Goal: Find specific page/section: Find specific page/section

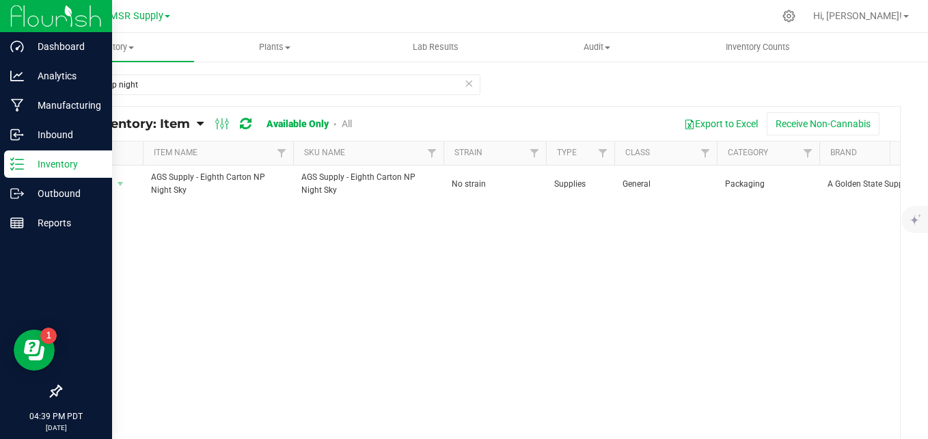
click at [32, 159] on p "Inventory" at bounding box center [65, 164] width 82 height 16
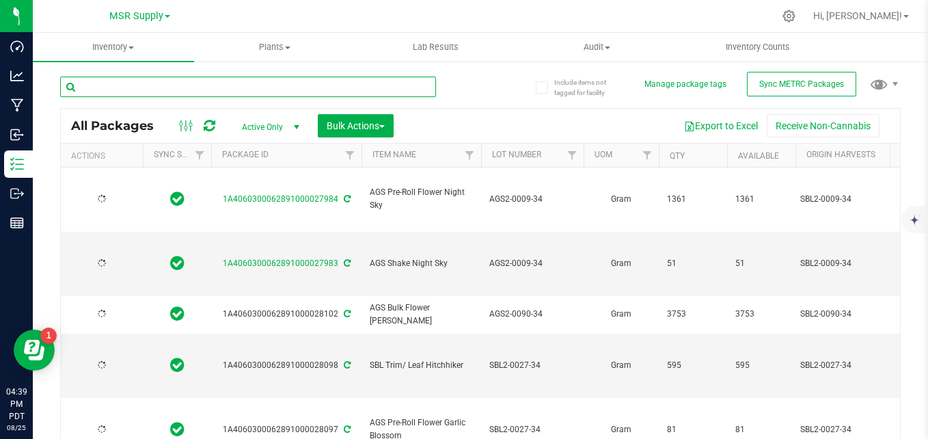
click at [138, 83] on input "text" at bounding box center [248, 87] width 376 height 20
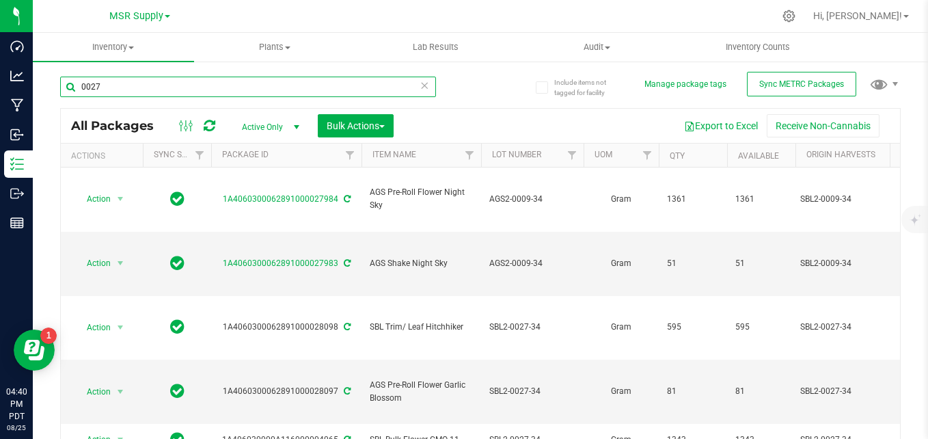
type input "0027"
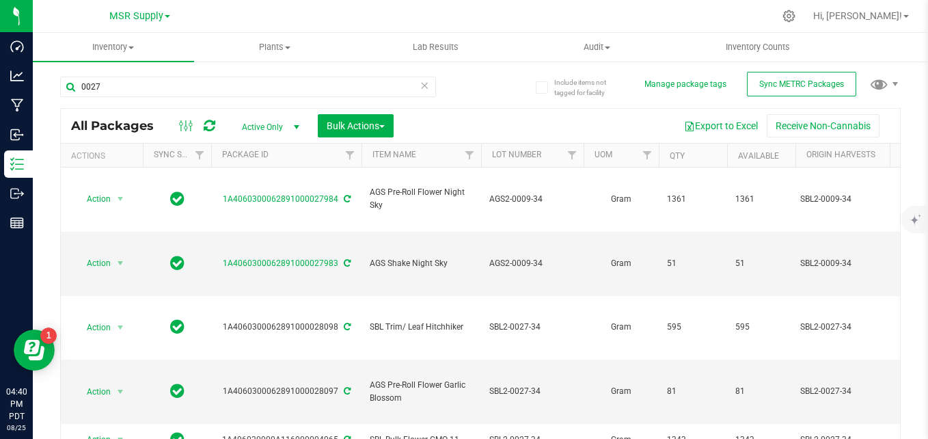
click at [422, 114] on div "Export to Excel Receive Non-Cannabis" at bounding box center [647, 125] width 486 height 23
click at [309, 13] on div at bounding box center [509, 16] width 529 height 27
click at [145, 10] on span "MSR Supply" at bounding box center [136, 16] width 54 height 12
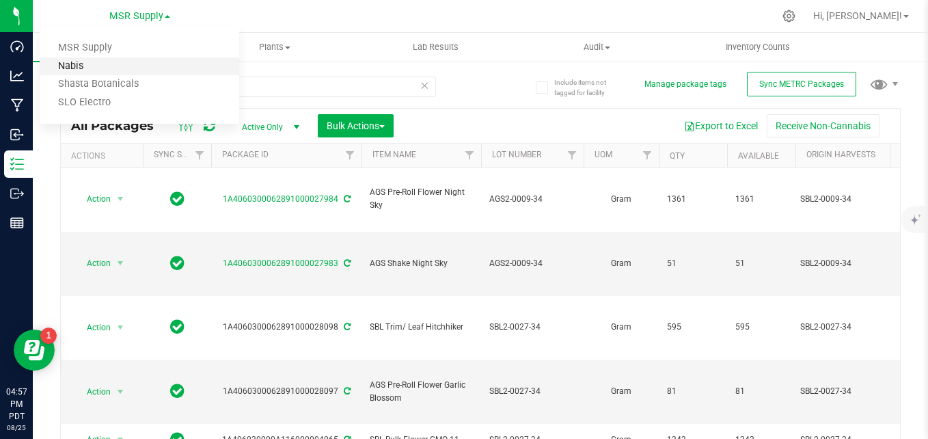
click at [118, 66] on link "Nabis" at bounding box center [139, 66] width 199 height 18
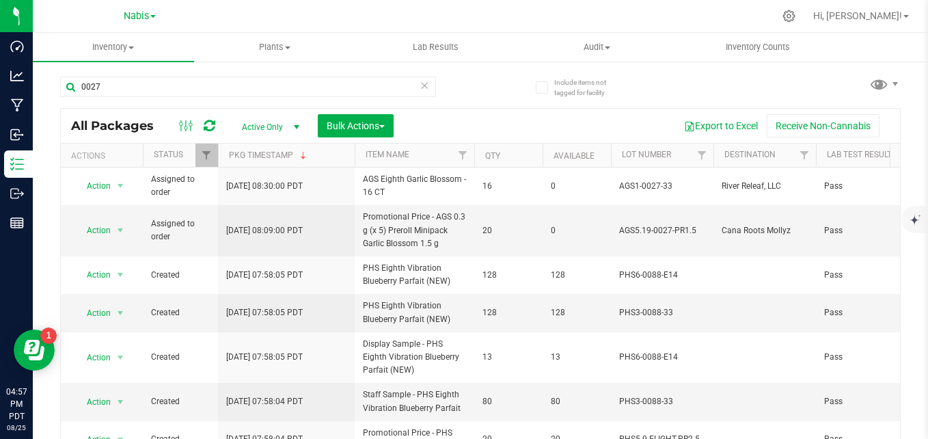
click at [419, 87] on icon at bounding box center [424, 85] width 10 height 16
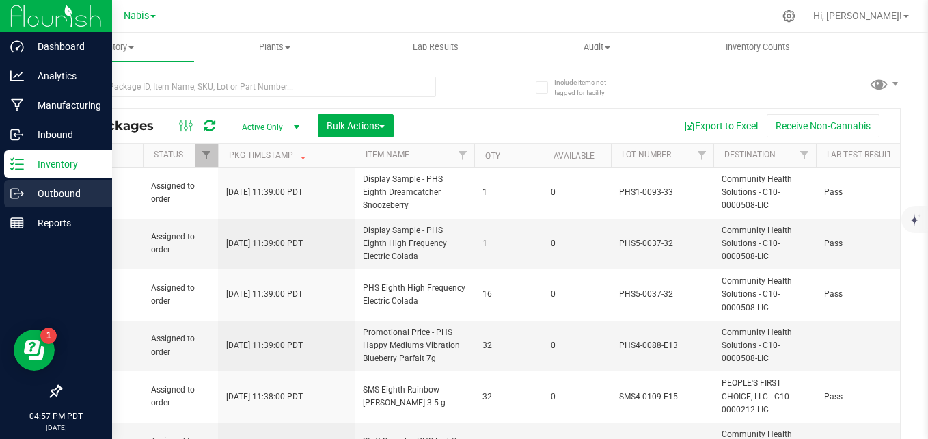
click at [24, 190] on p "Outbound" at bounding box center [65, 193] width 82 height 16
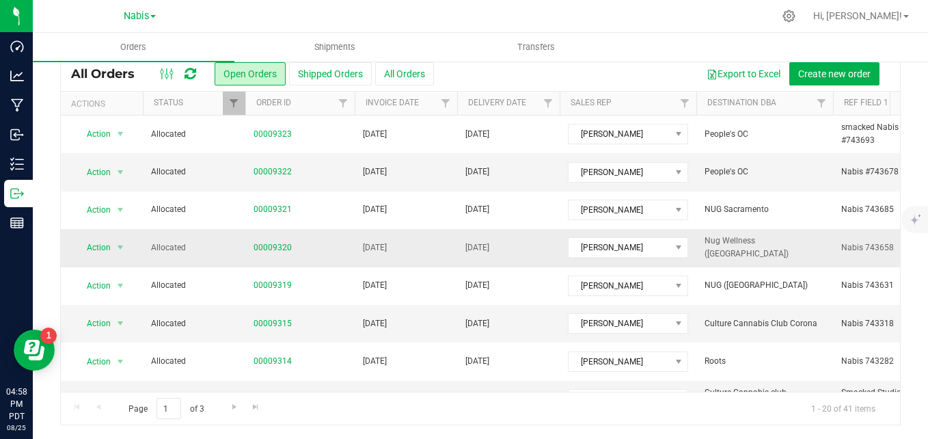
drag, startPoint x: 413, startPoint y: 256, endPoint x: 363, endPoint y: 262, distance: 50.9
drag, startPoint x: 363, startPoint y: 262, endPoint x: 647, endPoint y: 21, distance: 372.7
click at [647, 21] on div at bounding box center [509, 16] width 529 height 27
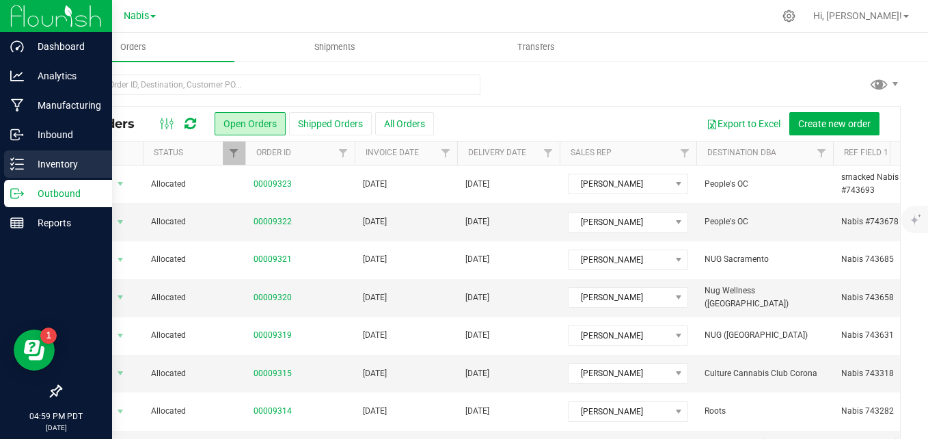
click at [28, 168] on p "Inventory" at bounding box center [65, 164] width 82 height 16
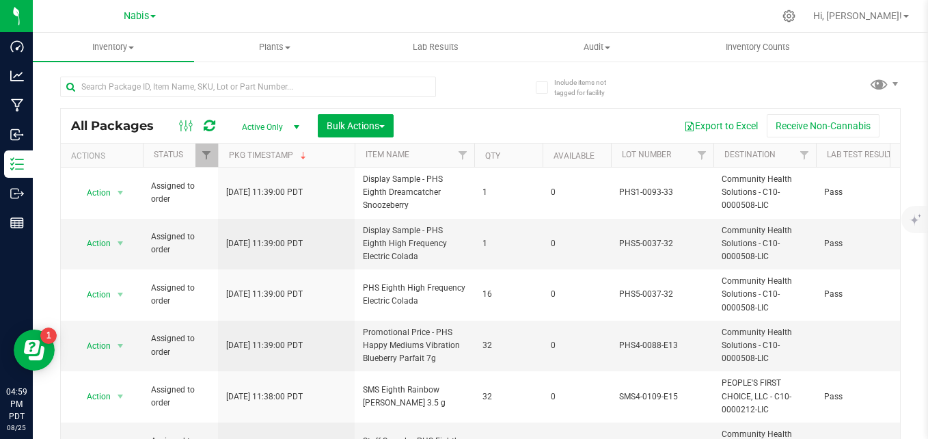
click at [136, 7] on div "Nabis MSR Supply [DEMOGRAPHIC_DATA] Botanicals SLO Electro" at bounding box center [139, 15] width 199 height 21
click at [138, 17] on span "Nabis" at bounding box center [136, 16] width 25 height 12
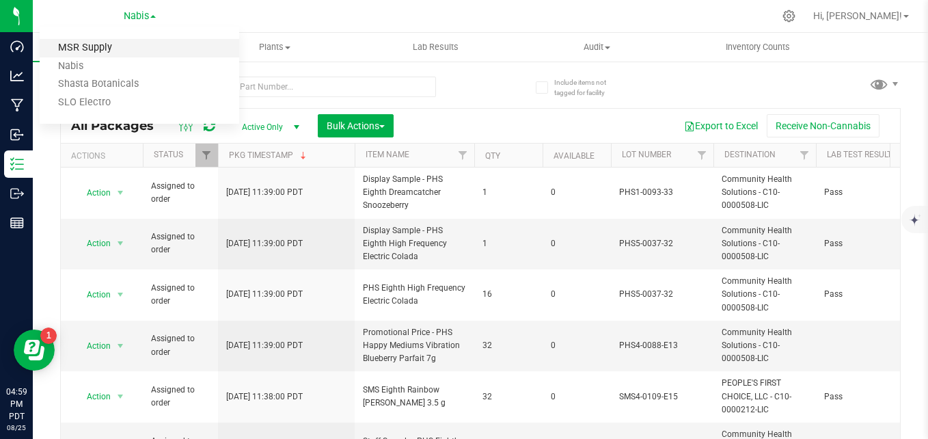
click at [106, 49] on link "MSR Supply" at bounding box center [139, 48] width 199 height 18
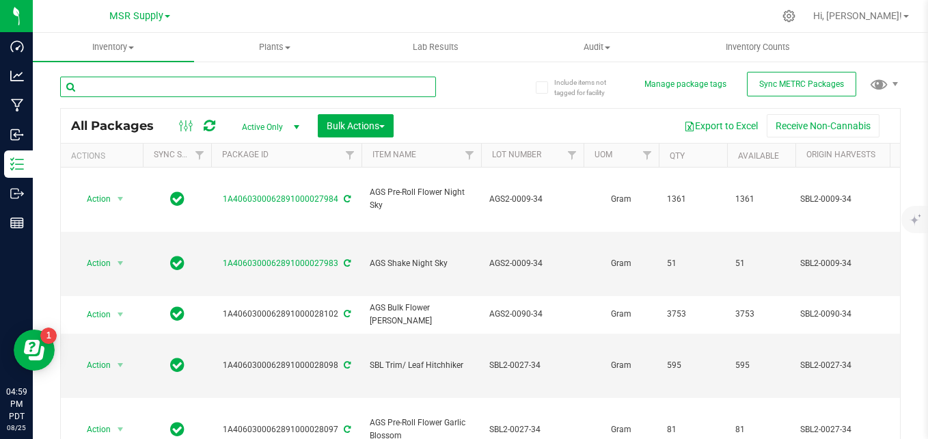
click at [351, 85] on input "text" at bounding box center [248, 87] width 376 height 20
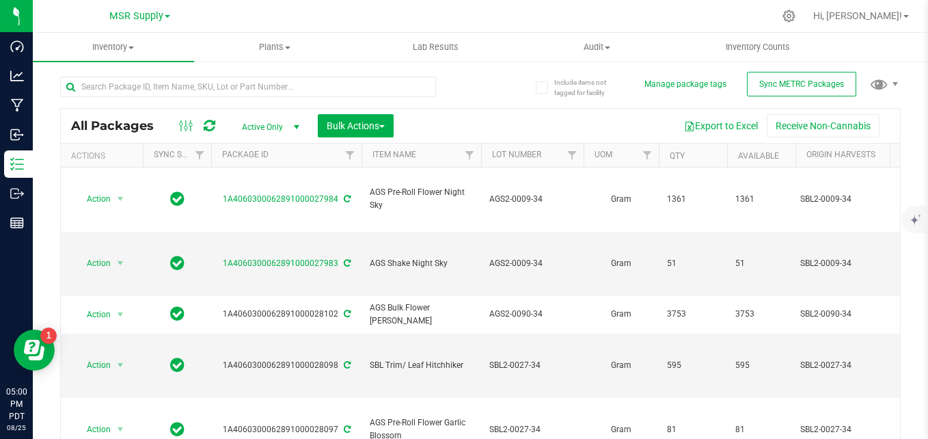
click at [482, 92] on div "All Packages Active Only Active Only Lab Samples Locked All External Internal B…" at bounding box center [480, 270] width 840 height 413
